Goal: Task Accomplishment & Management: Manage account settings

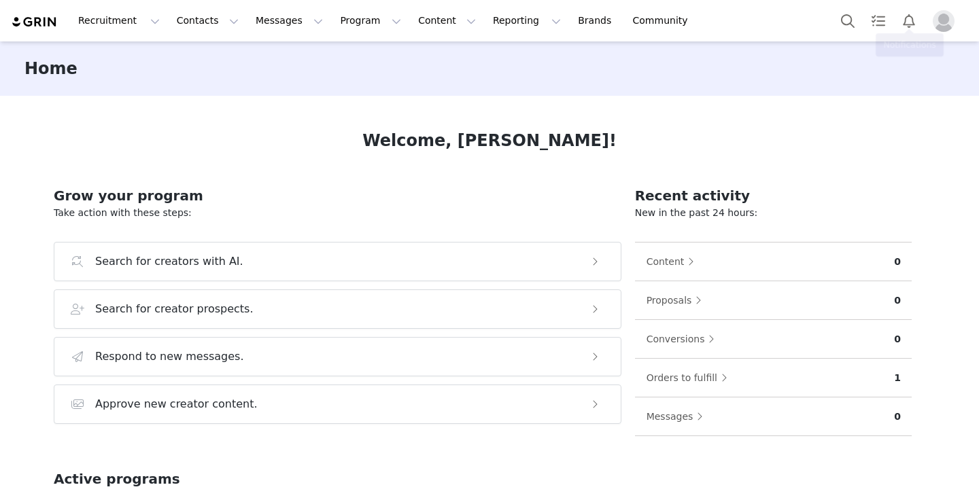
click at [950, 22] on img "Profile" at bounding box center [944, 21] width 22 height 22
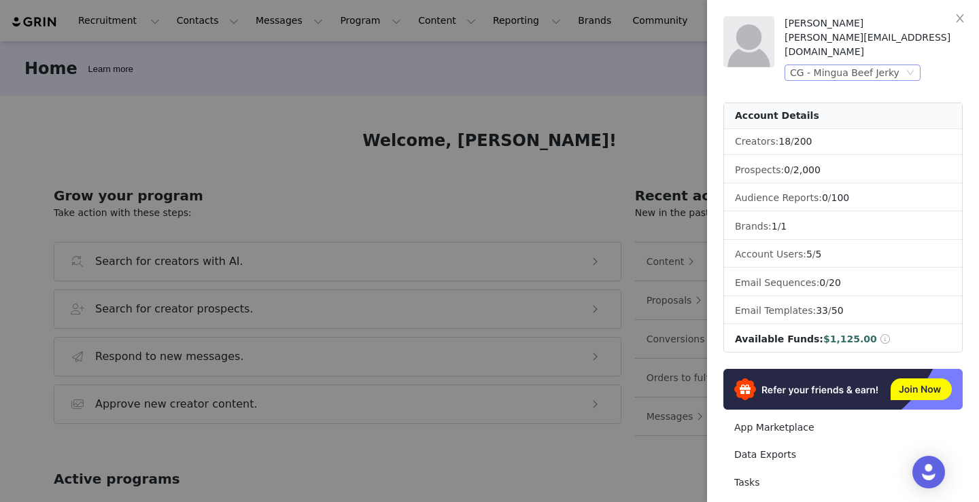
click at [823, 65] on div "CG - Mingua Beef Jerky" at bounding box center [844, 72] width 109 height 15
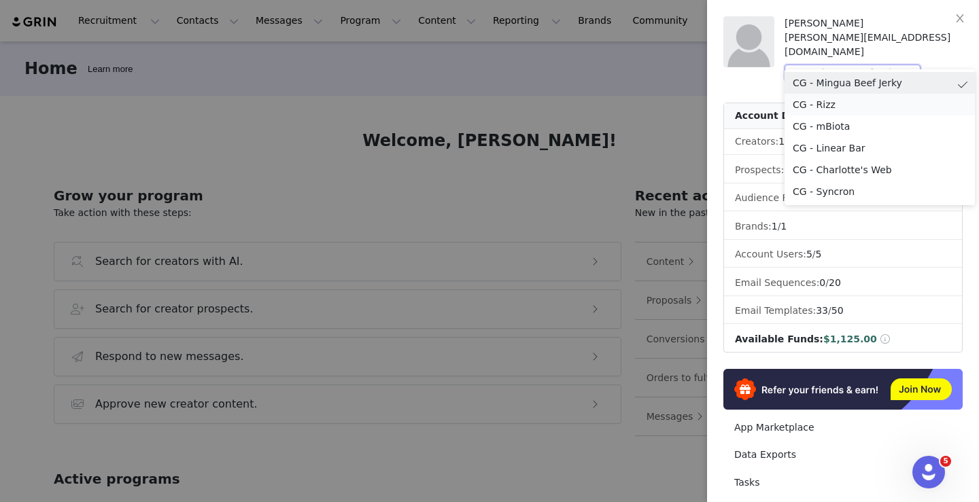
click at [822, 107] on li "CG - Rizz" at bounding box center [880, 105] width 190 height 22
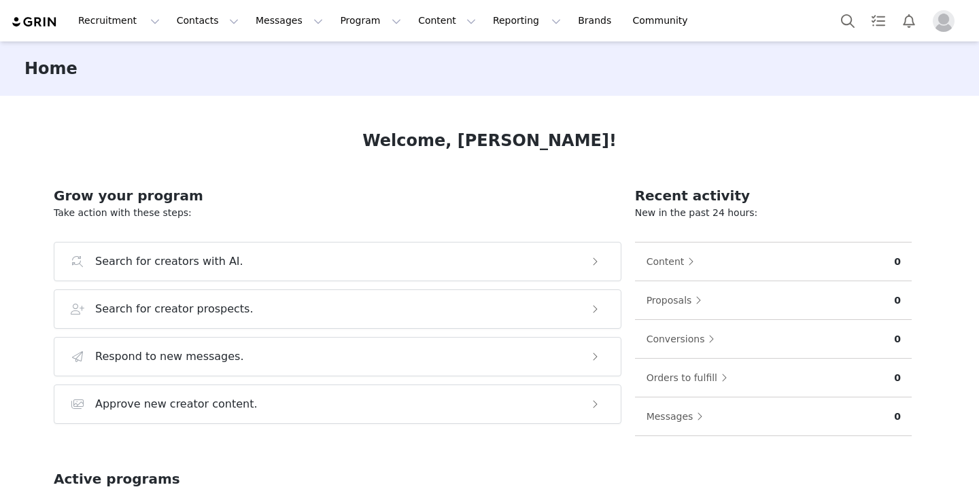
click at [945, 16] on img "Profile" at bounding box center [944, 21] width 22 height 22
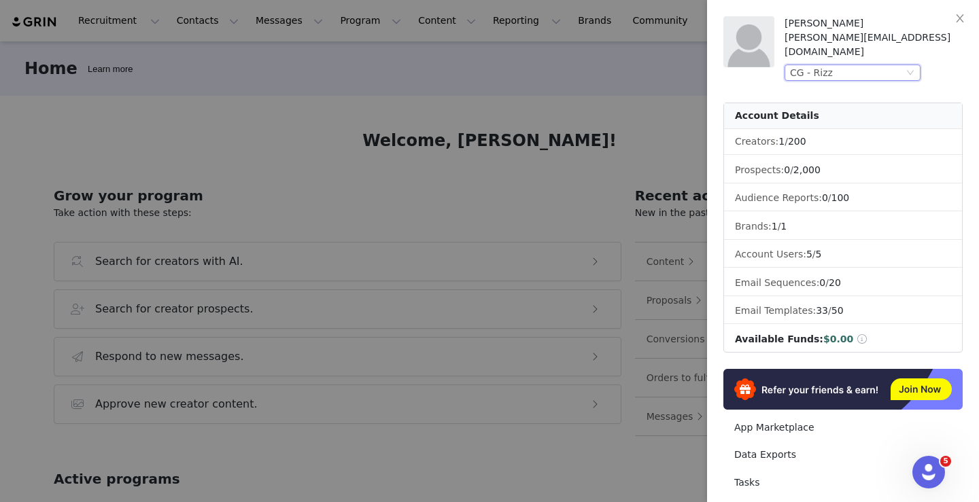
click at [816, 65] on div "CG - Rizz" at bounding box center [811, 72] width 43 height 15
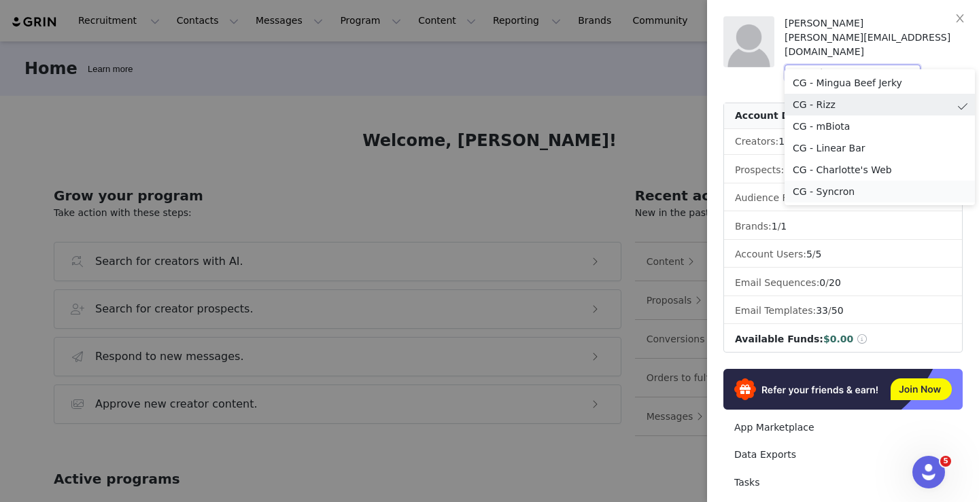
click at [816, 188] on li "CG - Syncron" at bounding box center [880, 192] width 190 height 22
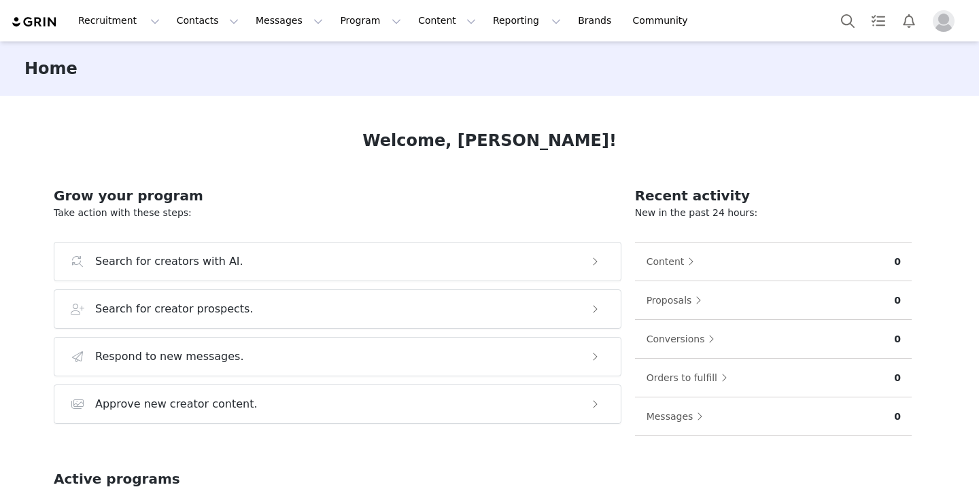
click at [944, 27] on img "Profile" at bounding box center [944, 21] width 22 height 22
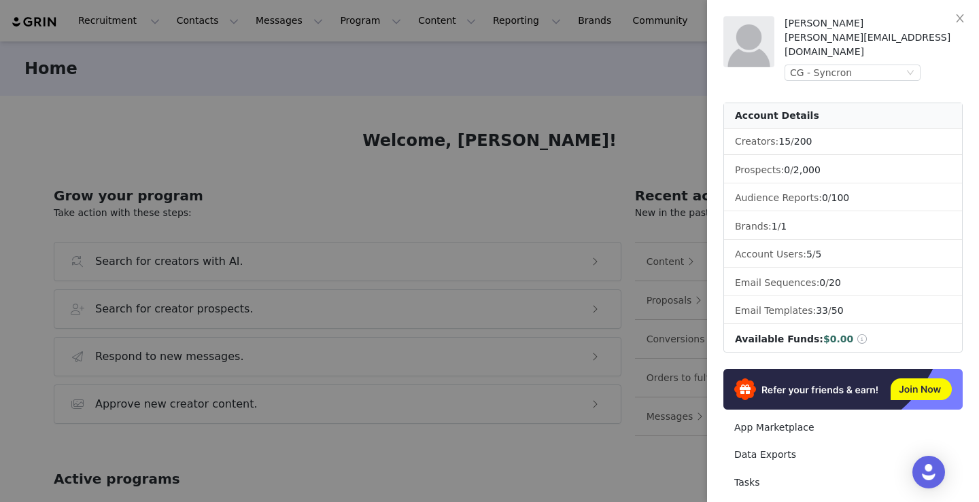
click at [648, 100] on div at bounding box center [489, 251] width 979 height 502
